Goal: Task Accomplishment & Management: Complete application form

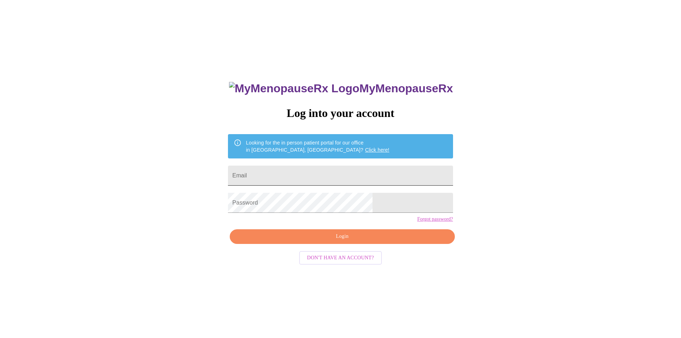
click at [289, 172] on input "Email" at bounding box center [340, 176] width 225 height 20
click at [291, 175] on input "Email" at bounding box center [340, 176] width 225 height 20
drag, startPoint x: 300, startPoint y: 172, endPoint x: 396, endPoint y: 191, distance: 97.5
click at [300, 173] on input "[EMAIL_ADDRESS][DOMAIN_NAME]" at bounding box center [340, 176] width 225 height 20
type input "[EMAIL_ADDRESS][DOMAIN_NAME]"
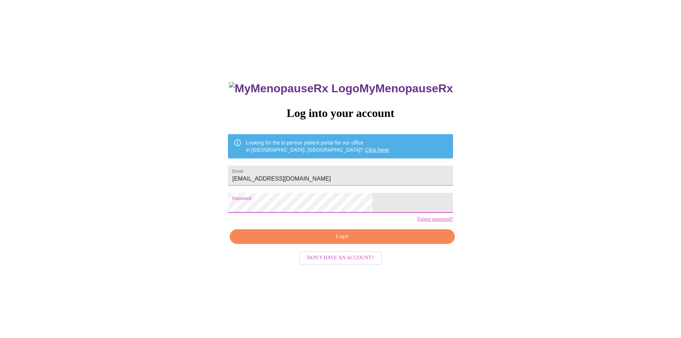
click at [355, 241] on span "Login" at bounding box center [342, 236] width 208 height 9
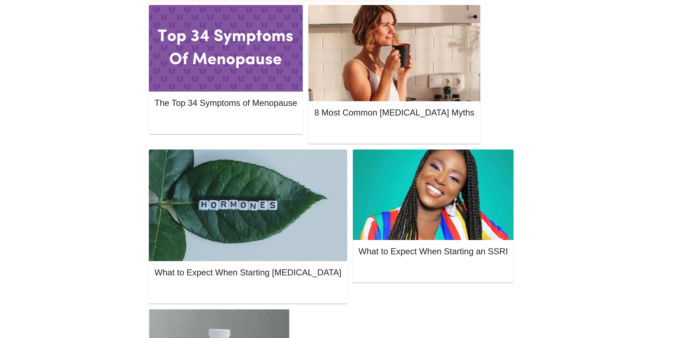
scroll to position [358, 0]
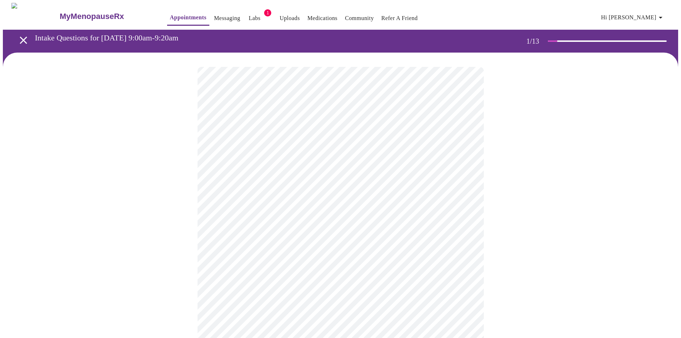
click at [463, 156] on body "MyMenopauseRx Appointments Messaging Labs 1 Uploads Medications Community Refer…" at bounding box center [341, 330] width 676 height 654
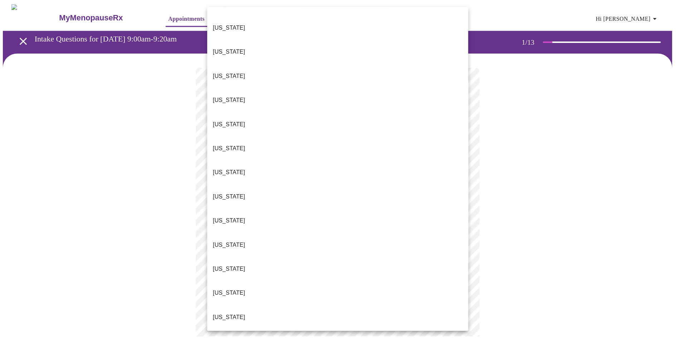
scroll to position [36, 0]
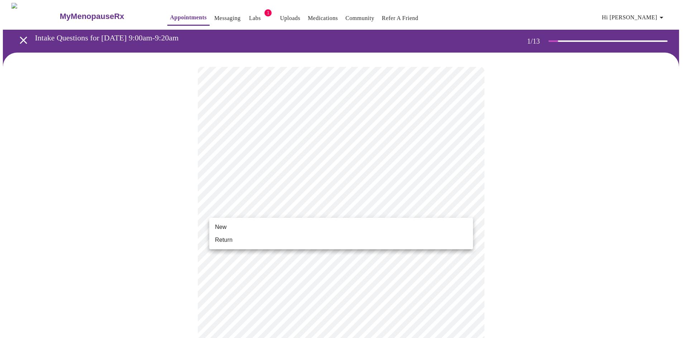
click at [261, 207] on body "MyMenopauseRx Appointments Messaging Labs 1 Uploads Medications Community Refer…" at bounding box center [344, 328] width 682 height 650
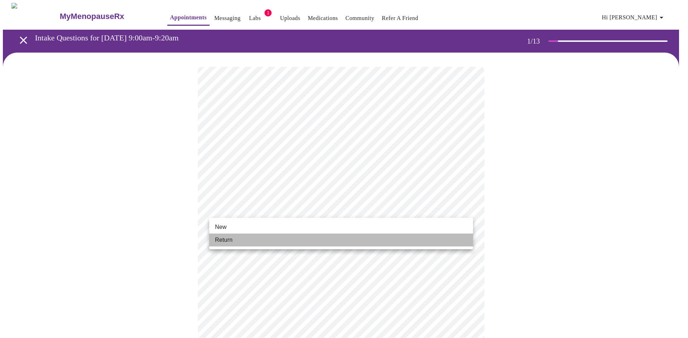
click at [238, 241] on li "Return" at bounding box center [341, 240] width 264 height 13
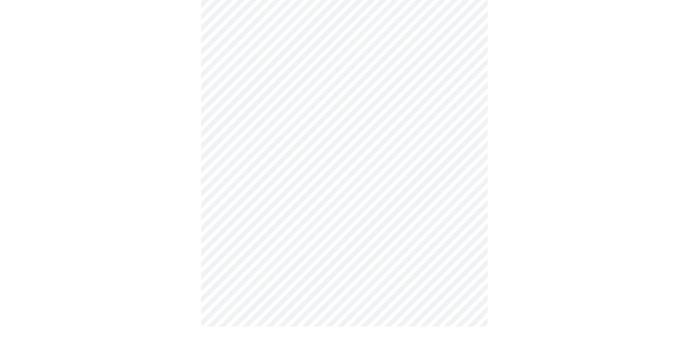
scroll to position [0, 0]
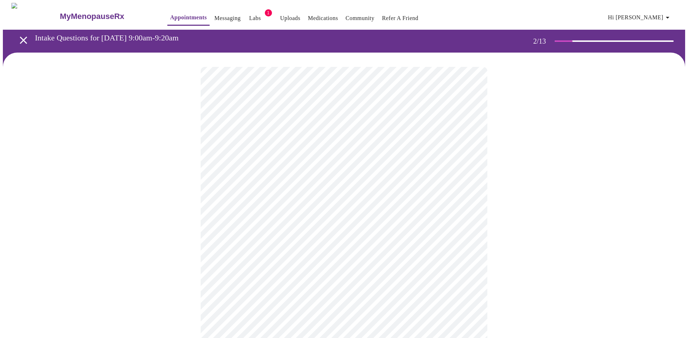
click at [424, 148] on body "MyMenopauseRx Appointments Messaging Labs 1 Uploads Medications Community Refer…" at bounding box center [344, 218] width 682 height 430
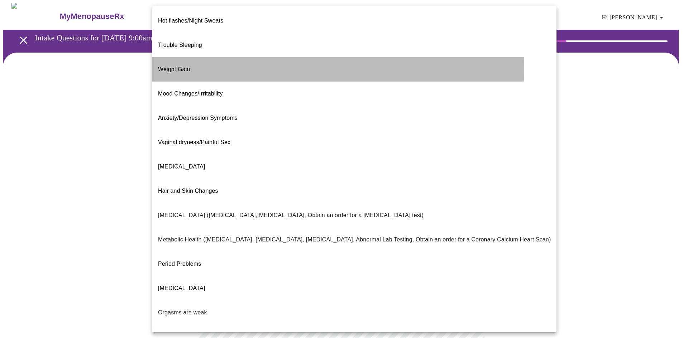
click at [175, 66] on span "Weight Gain" at bounding box center [174, 69] width 32 height 6
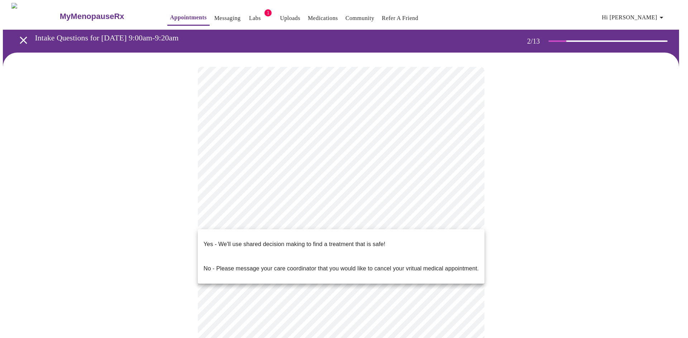
click at [264, 219] on body "MyMenopauseRx Appointments Messaging Labs 1 Uploads Medications Community Refer…" at bounding box center [344, 216] width 682 height 426
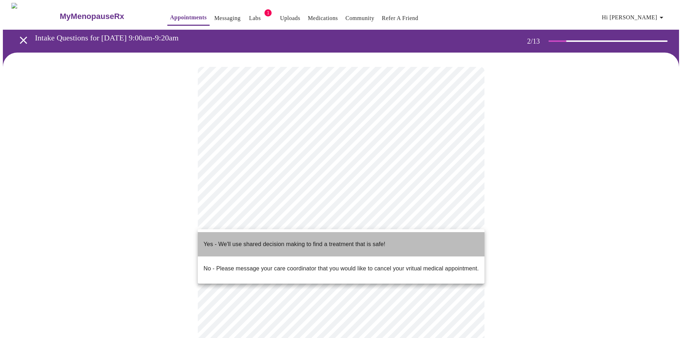
click at [249, 240] on p "Yes - We'll use shared decision making to find a treatment that is safe!" at bounding box center [294, 244] width 182 height 9
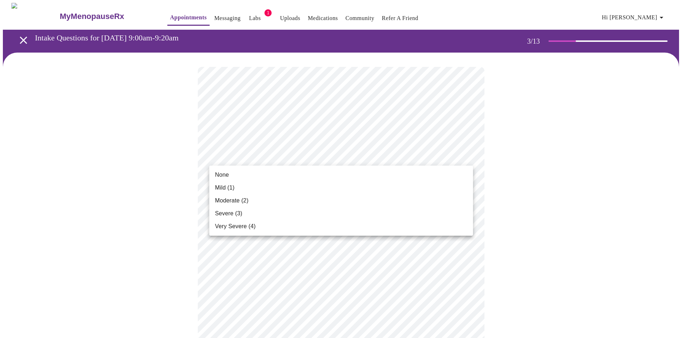
click at [239, 175] on li "None" at bounding box center [341, 175] width 264 height 13
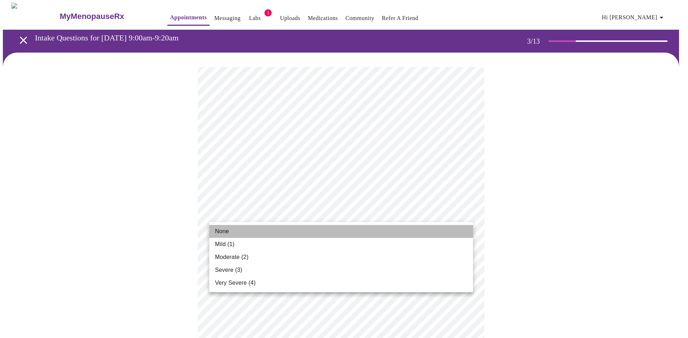
click at [250, 230] on li "None" at bounding box center [341, 231] width 264 height 13
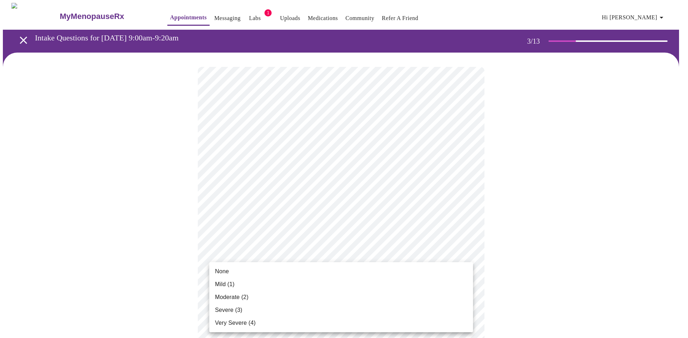
click at [244, 275] on li "None" at bounding box center [341, 271] width 264 height 13
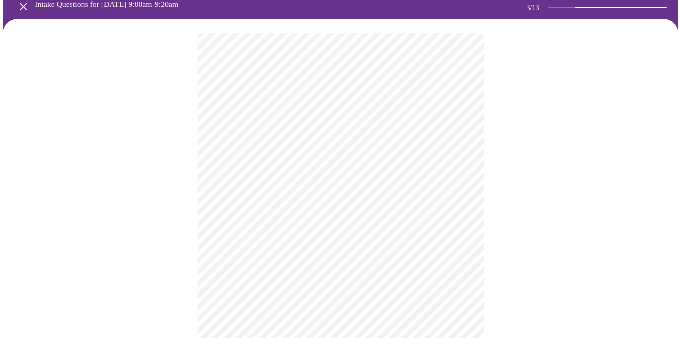
scroll to position [72, 0]
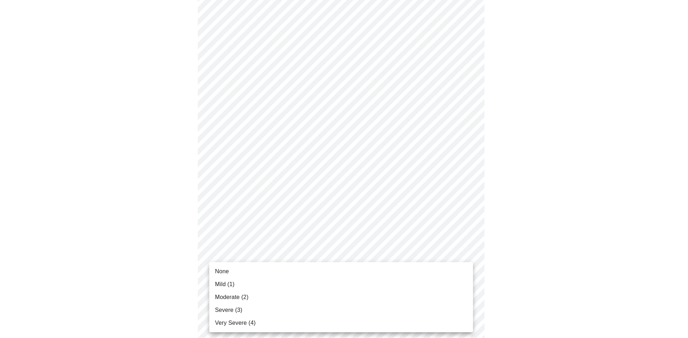
click at [254, 269] on li "None" at bounding box center [341, 271] width 264 height 13
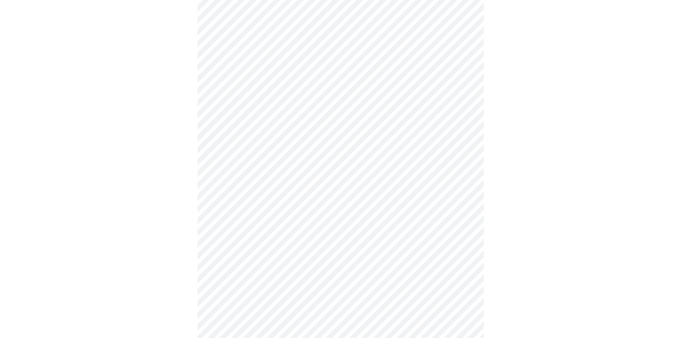
scroll to position [143, 0]
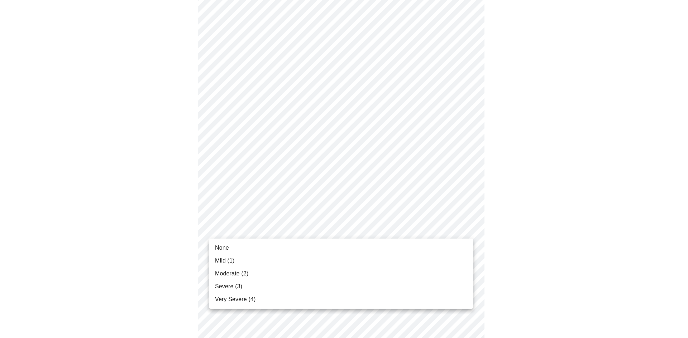
click at [307, 222] on body "MyMenopauseRx Appointments Messaging Labs 1 Uploads Medications Community Refer…" at bounding box center [344, 316] width 682 height 912
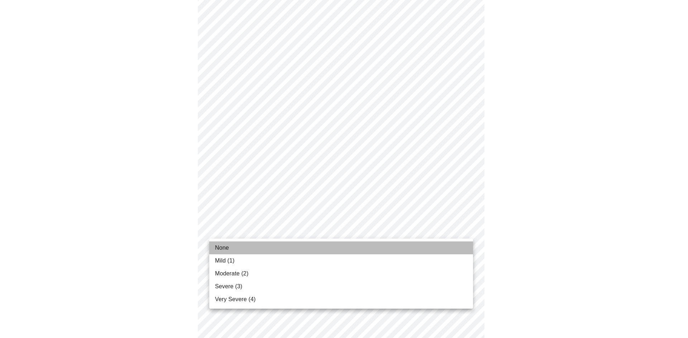
click at [248, 249] on li "None" at bounding box center [341, 248] width 264 height 13
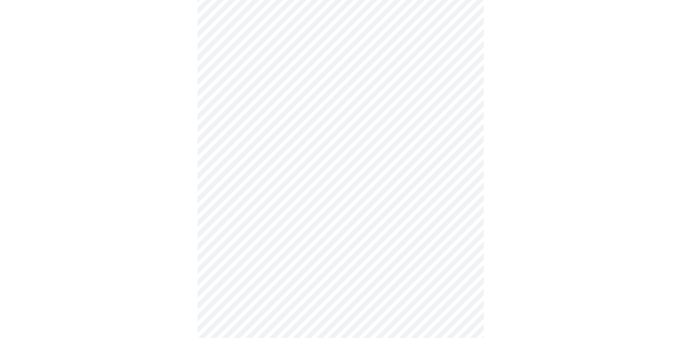
scroll to position [215, 0]
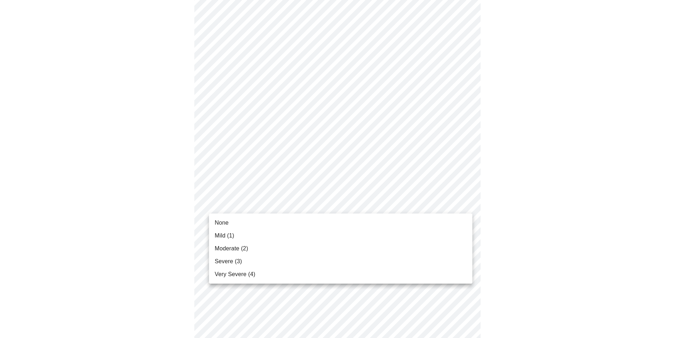
click at [320, 203] on body "MyMenopauseRx Appointments Messaging Labs 1 Uploads Medications Community Refer…" at bounding box center [341, 239] width 676 height 902
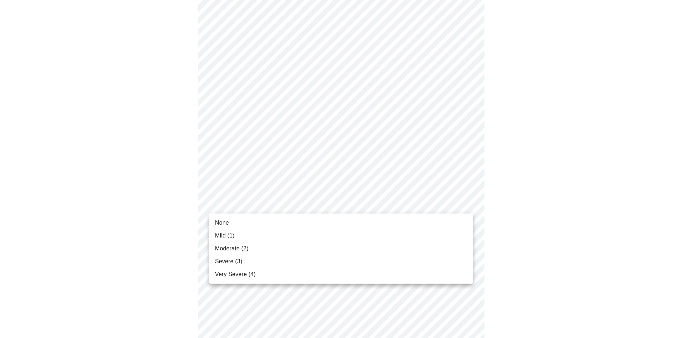
click at [251, 225] on li "None" at bounding box center [341, 223] width 264 height 13
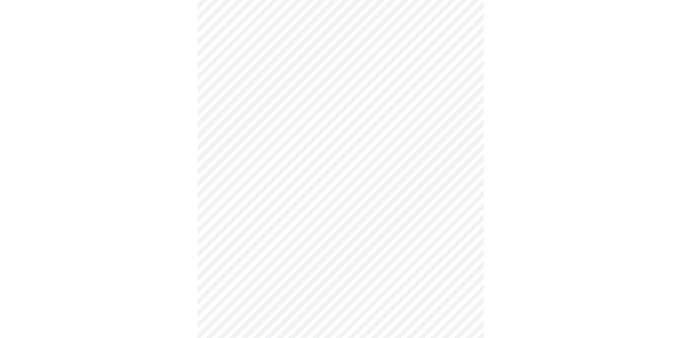
scroll to position [286, 0]
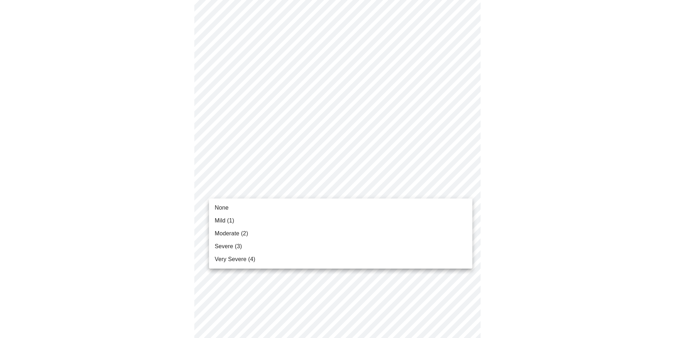
click at [314, 189] on body "MyMenopauseRx Appointments Messaging Labs 1 Uploads Medications Community Refer…" at bounding box center [341, 162] width 676 height 892
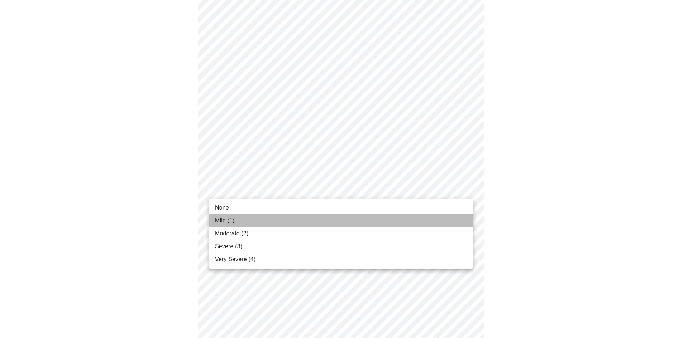
click at [236, 220] on li "Mild (1)" at bounding box center [341, 220] width 264 height 13
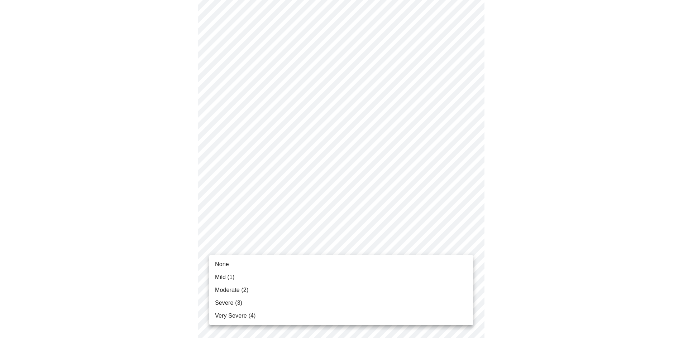
click at [294, 243] on body "MyMenopauseRx Appointments Messaging Labs 1 Uploads Medications Community Refer…" at bounding box center [344, 157] width 682 height 882
click at [245, 278] on li "Mild (1)" at bounding box center [341, 277] width 264 height 13
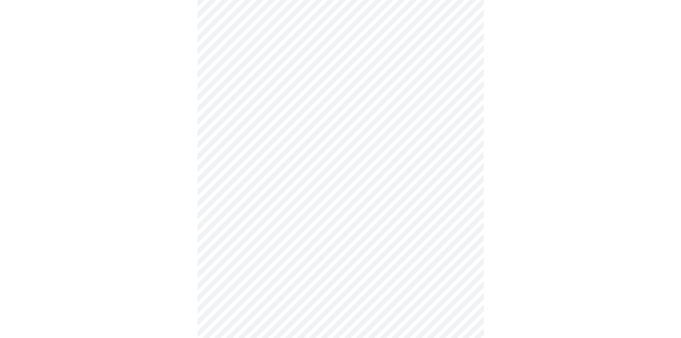
scroll to position [394, 0]
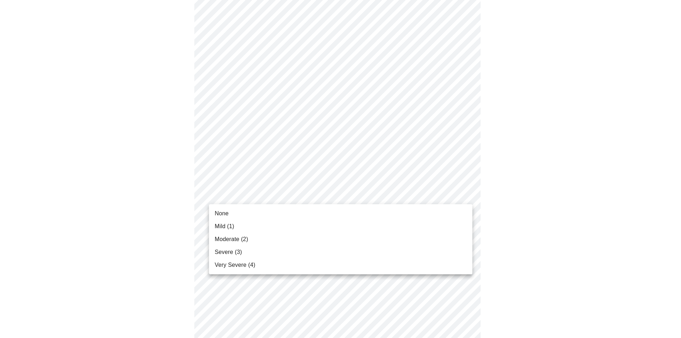
click at [288, 191] on body "MyMenopauseRx Appointments Messaging Labs 1 Uploads Medications Community Refer…" at bounding box center [341, 45] width 676 height 872
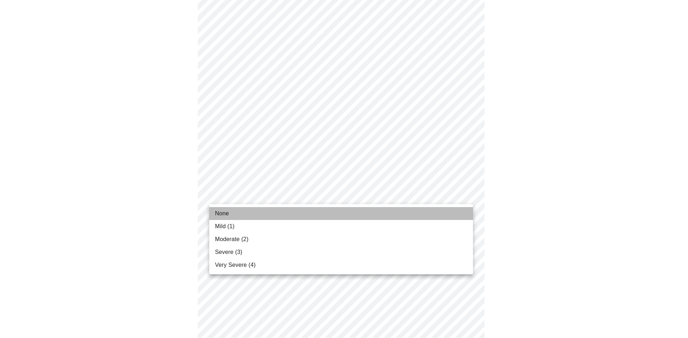
click at [246, 216] on li "None" at bounding box center [341, 213] width 264 height 13
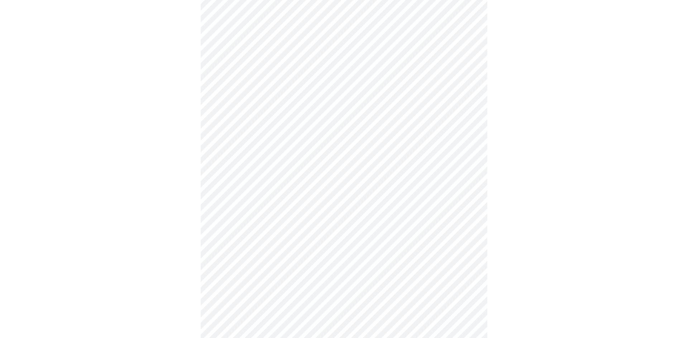
click at [283, 255] on body "MyMenopauseRx Appointments Messaging Labs 1 Uploads Medications Community Refer…" at bounding box center [344, 40] width 682 height 862
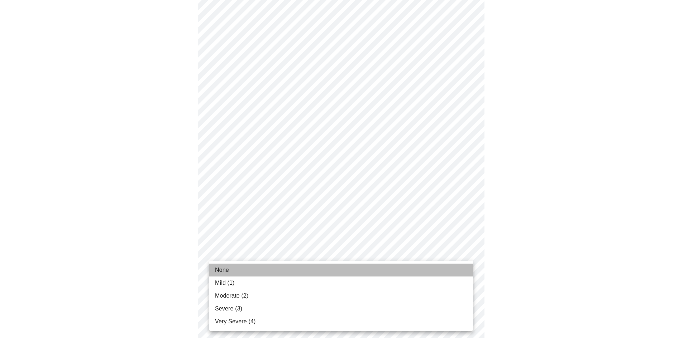
click at [242, 272] on li "None" at bounding box center [341, 270] width 264 height 13
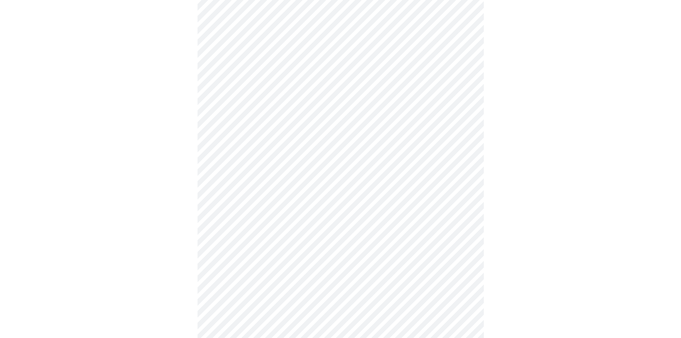
scroll to position [466, 0]
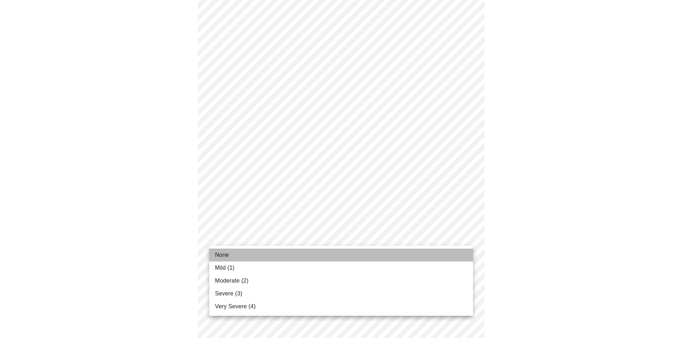
click at [228, 256] on span "None" at bounding box center [222, 255] width 14 height 9
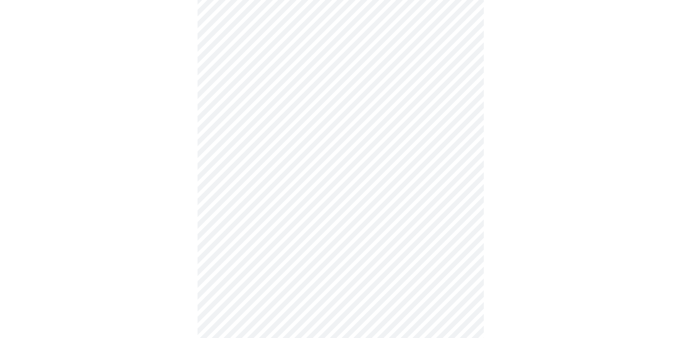
scroll to position [179, 0]
click at [427, 228] on body "MyMenopauseRx Appointments Messaging Labs 1 Uploads Medications Community Refer…" at bounding box center [341, 163] width 676 height 678
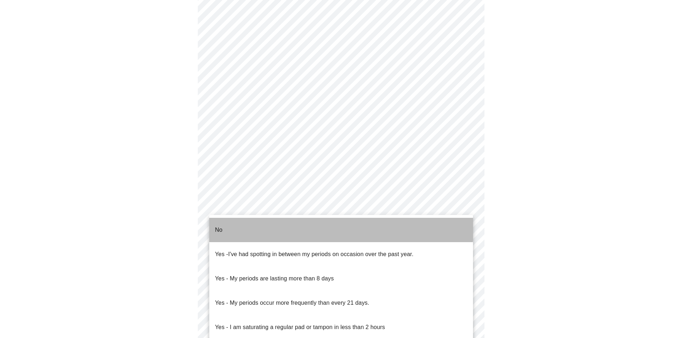
click at [250, 223] on li "No" at bounding box center [341, 230] width 264 height 24
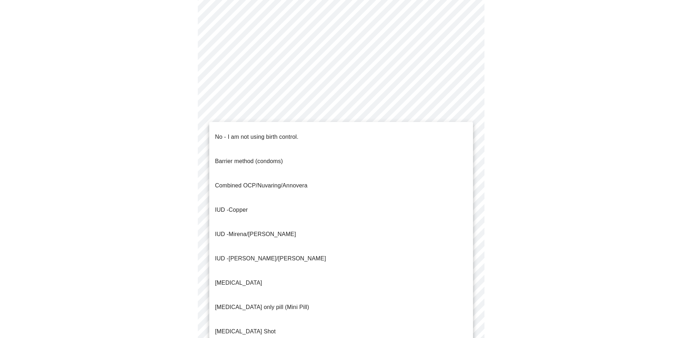
click at [327, 278] on body "MyMenopauseRx Appointments Messaging Labs 1 Uploads Medications Community Refer…" at bounding box center [344, 161] width 682 height 674
click at [609, 263] on div at bounding box center [344, 169] width 688 height 338
click at [413, 280] on body "MyMenopauseRx Appointments Messaging Labs 1 Uploads Medications Community Refer…" at bounding box center [344, 161] width 682 height 674
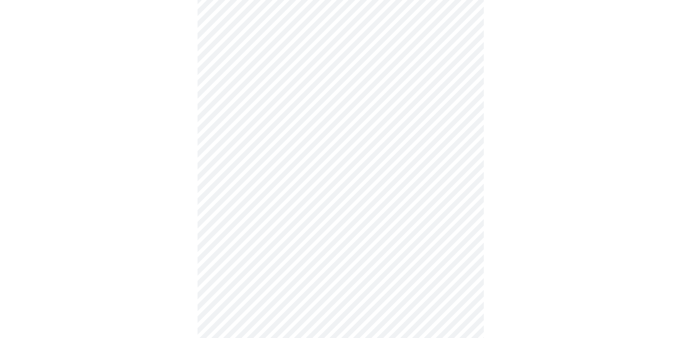
scroll to position [251, 0]
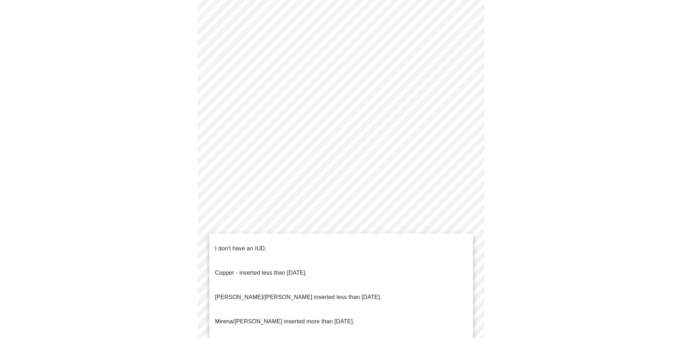
click at [370, 266] on body "MyMenopauseRx Appointments Messaging Labs 1 Uploads Medications Community Refer…" at bounding box center [344, 86] width 682 height 669
click at [281, 241] on li "I don't have an IUD." at bounding box center [341, 249] width 264 height 24
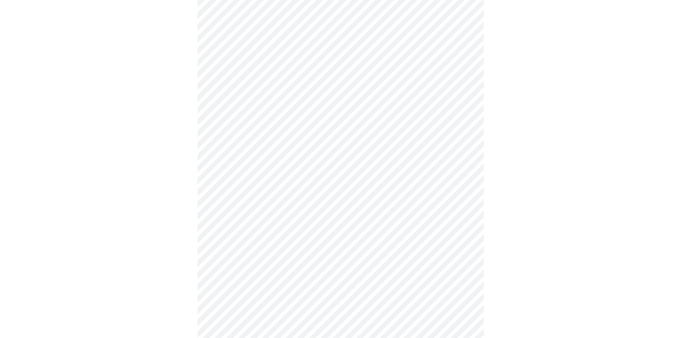
scroll to position [322, 0]
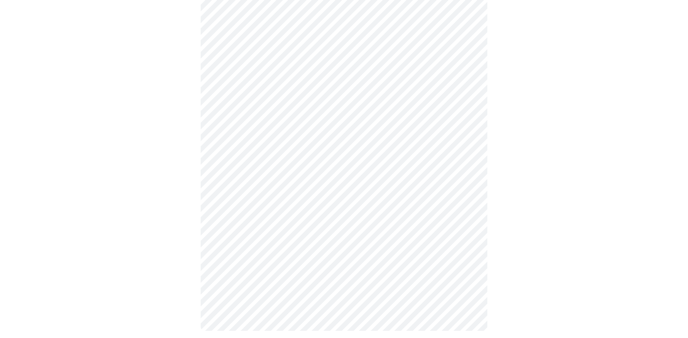
click at [309, 241] on body "MyMenopauseRx Appointments Messaging Labs 1 Uploads Medications Community Refer…" at bounding box center [344, 13] width 682 height 665
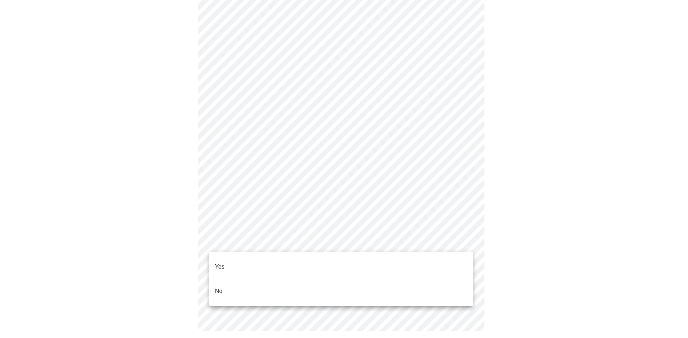
click at [267, 262] on li "Yes" at bounding box center [341, 267] width 264 height 24
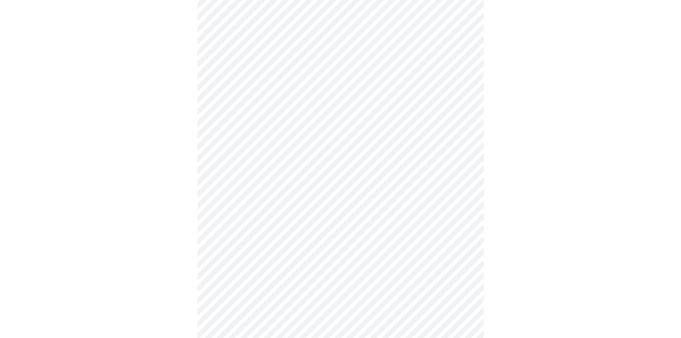
scroll to position [1898, 0]
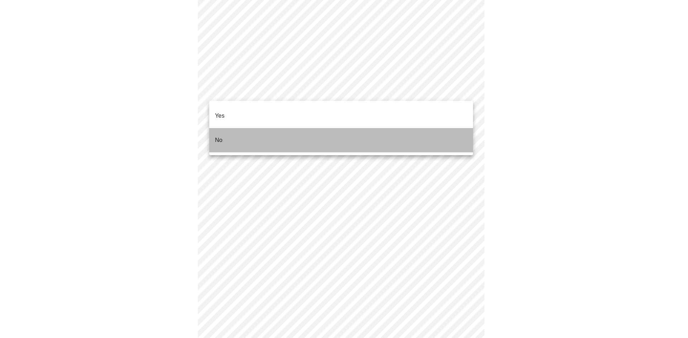
click at [253, 132] on li "No" at bounding box center [341, 140] width 264 height 24
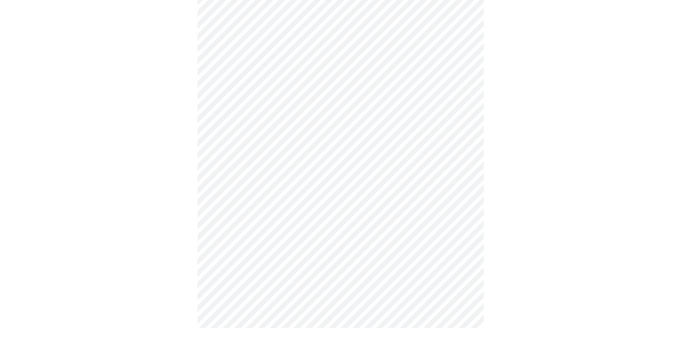
scroll to position [542, 0]
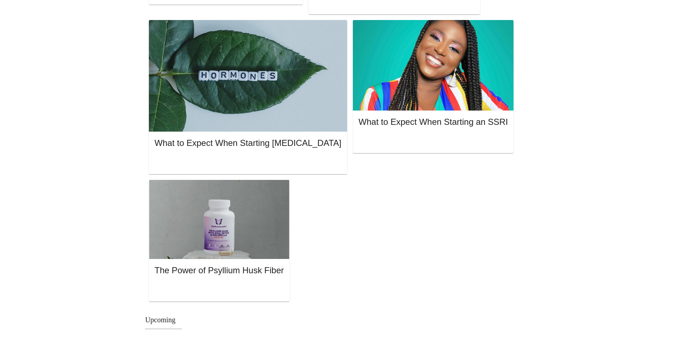
scroll to position [430, 0]
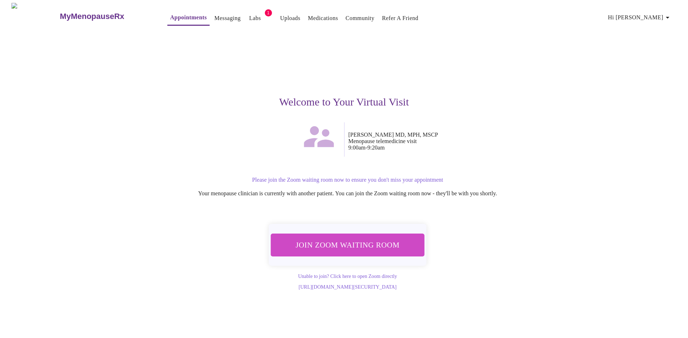
click at [369, 241] on span "Join Zoom Waiting Room" at bounding box center [347, 245] width 141 height 14
